Goal: Task Accomplishment & Management: Use online tool/utility

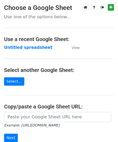
scroll to position [71, 0]
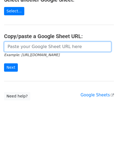
click at [23, 45] on input "url" at bounding box center [57, 47] width 107 height 10
paste input "https://docs.google.com/spreadsheets/d/10WRYrUETwT55bC8fwSRzDC2G2f3k83bA-_3lrJU…"
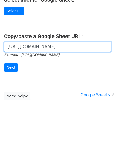
scroll to position [0, 114]
type input "https://docs.google.com/spreadsheets/d/10WRYrUETwT55bC8fwSRzDC2G2f3k83bA-_3lrJU…"
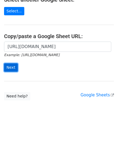
click at [11, 65] on input "Next" at bounding box center [11, 68] width 14 height 8
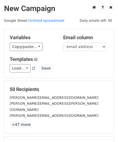
scroll to position [63, 0]
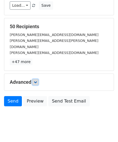
click at [37, 81] on icon at bounding box center [35, 82] width 3 height 3
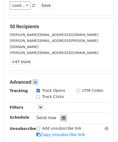
click at [63, 115] on div at bounding box center [63, 118] width 7 height 7
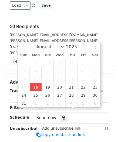
type input "[DATE] 12:00"
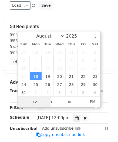
scroll to position [0, 0]
paste input "Hour"
type input "2"
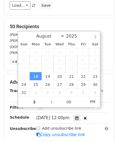
type input "[DATE] 14:00"
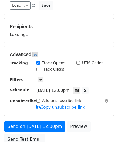
scroll to position [97, 0]
